Goal: Information Seeking & Learning: Learn about a topic

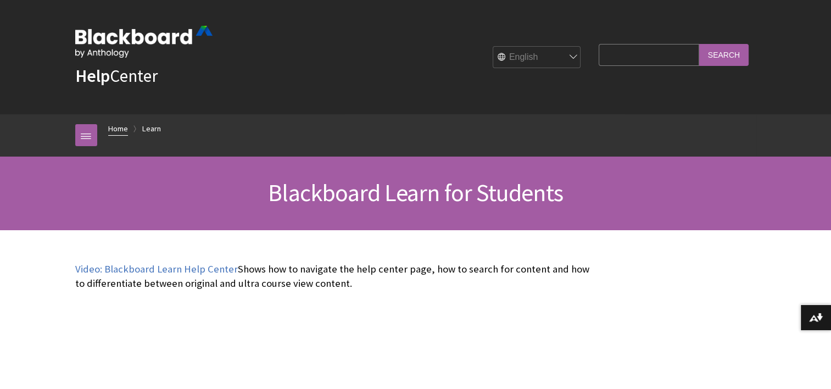
click at [115, 132] on link "Home" at bounding box center [118, 129] width 20 height 14
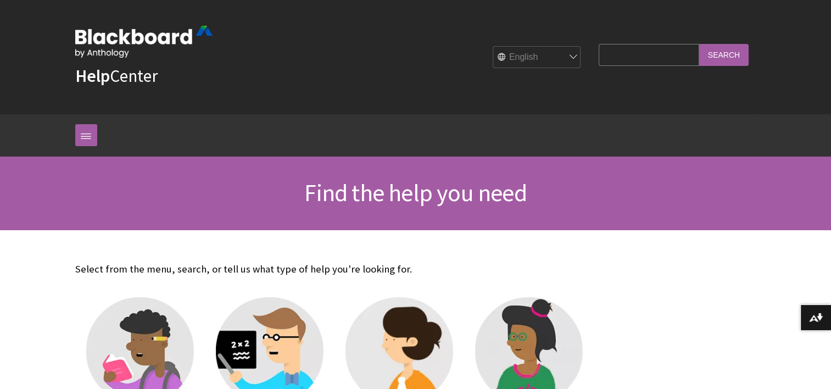
click at [86, 136] on link at bounding box center [86, 135] width 22 height 22
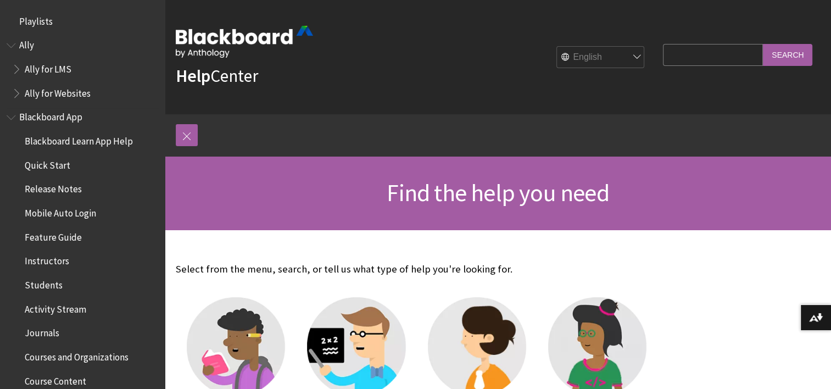
click at [86, 136] on span "Blackboard Learn App Help" at bounding box center [79, 139] width 108 height 15
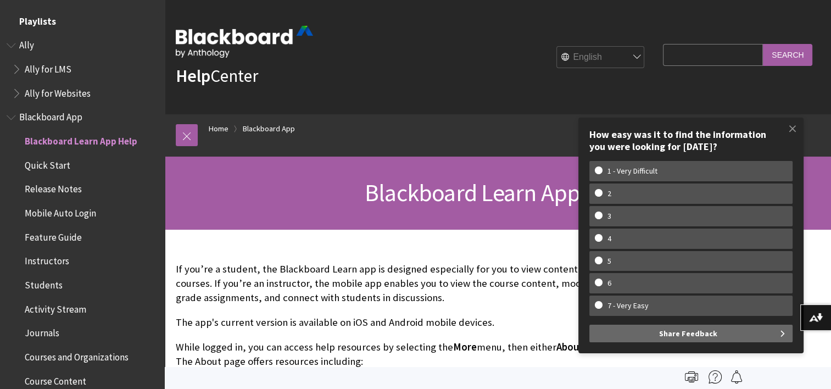
click at [48, 22] on span "Playlists" at bounding box center [37, 19] width 37 height 15
